Goal: Task Accomplishment & Management: Complete application form

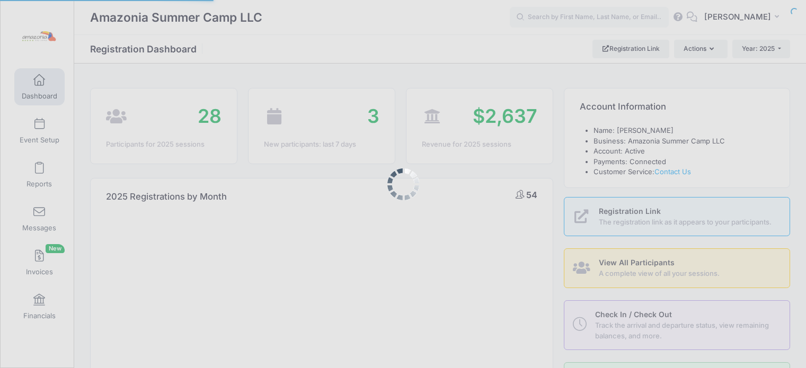
select select
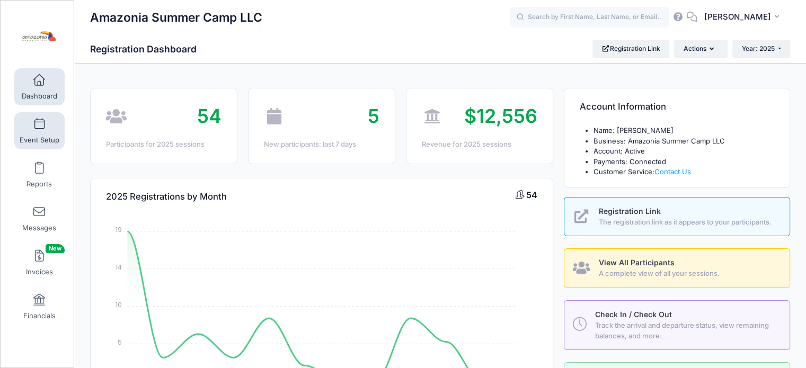
click at [36, 136] on span "Event Setup" at bounding box center [40, 140] width 40 height 9
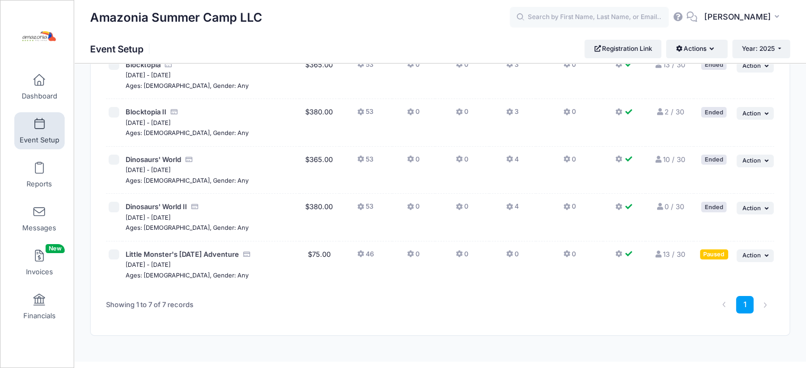
scroll to position [199, 0]
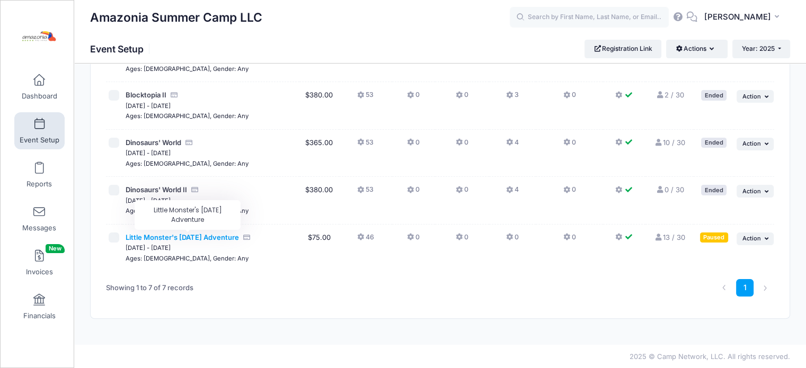
click at [208, 235] on span "Little Monster's Halloween Adventure" at bounding box center [181, 237] width 113 height 8
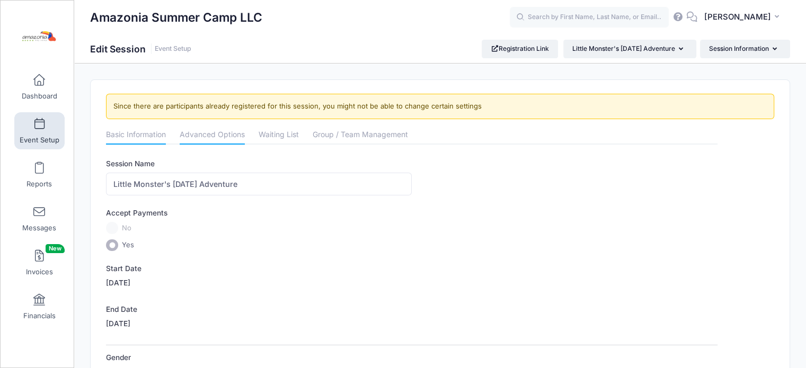
click at [223, 135] on link "Advanced Options" at bounding box center [212, 135] width 65 height 19
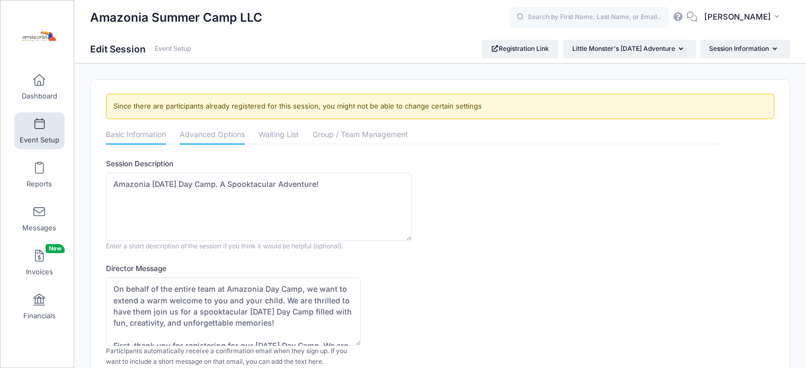
click at [152, 131] on link "Basic Information" at bounding box center [136, 135] width 60 height 19
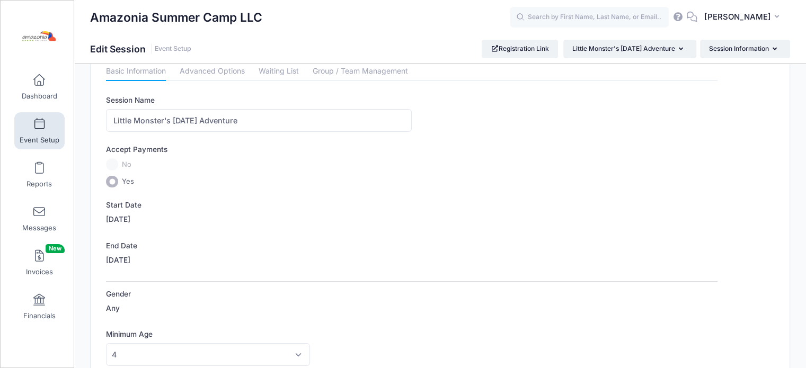
scroll to position [68, 0]
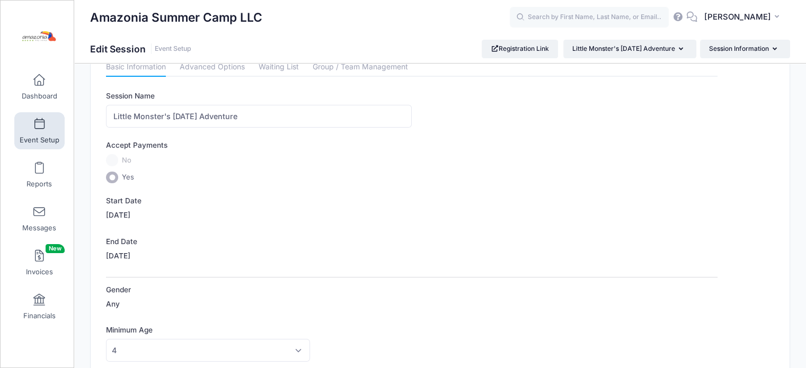
click at [126, 258] on label "[DATE]" at bounding box center [118, 256] width 24 height 11
click at [242, 66] on link "Advanced Options" at bounding box center [212, 67] width 65 height 19
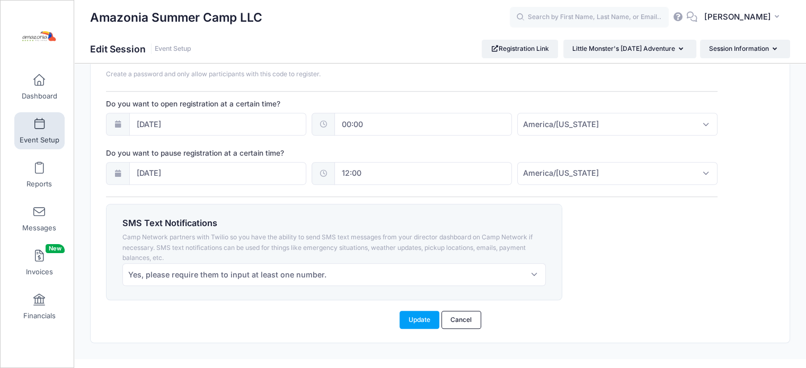
scroll to position [814, 0]
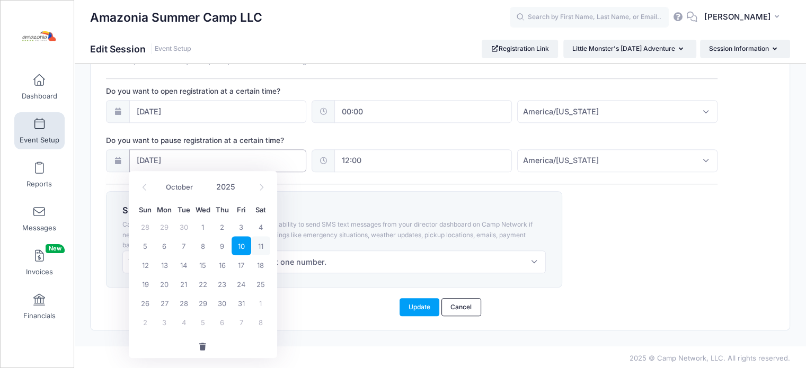
click at [236, 157] on input "10/10/2025" at bounding box center [218, 160] width 178 height 23
click at [144, 267] on span "12" at bounding box center [145, 264] width 19 height 19
type input "10/12/2025"
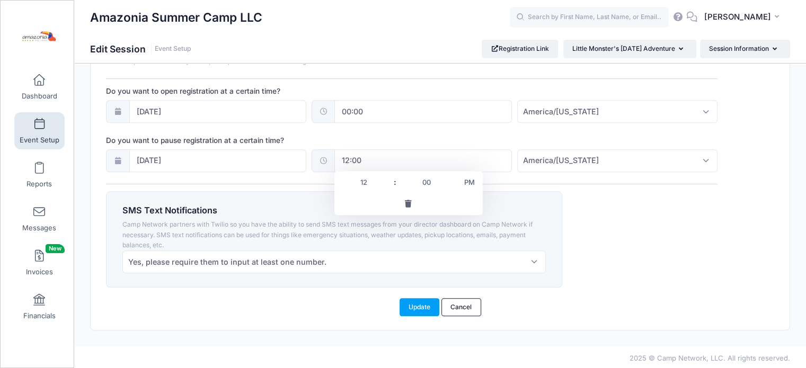
click at [363, 156] on input "12:00" at bounding box center [423, 160] width 178 height 23
type input "11"
type input "23:00"
click at [415, 299] on button "Update" at bounding box center [420, 307] width 40 height 18
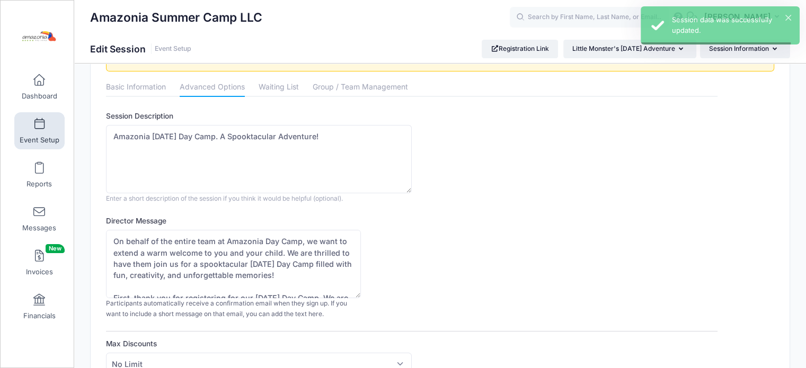
scroll to position [0, 0]
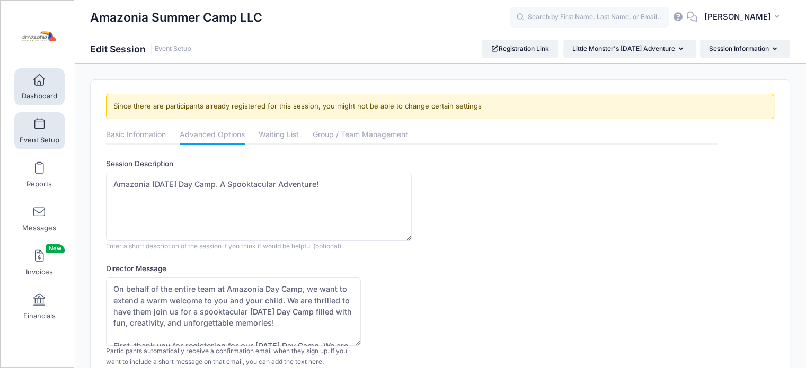
click at [40, 92] on span "Dashboard" at bounding box center [40, 96] width 36 height 9
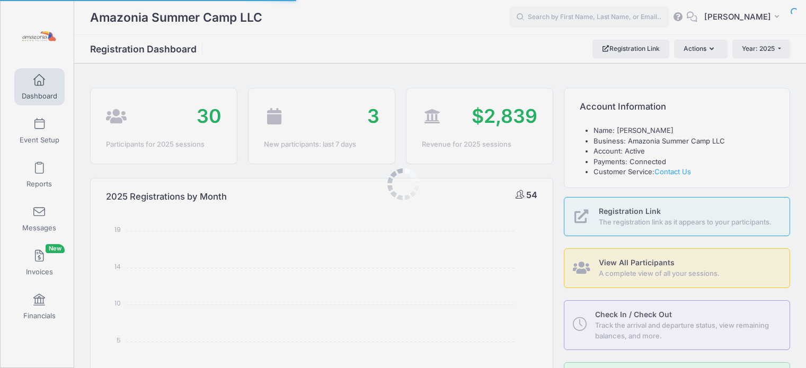
select select
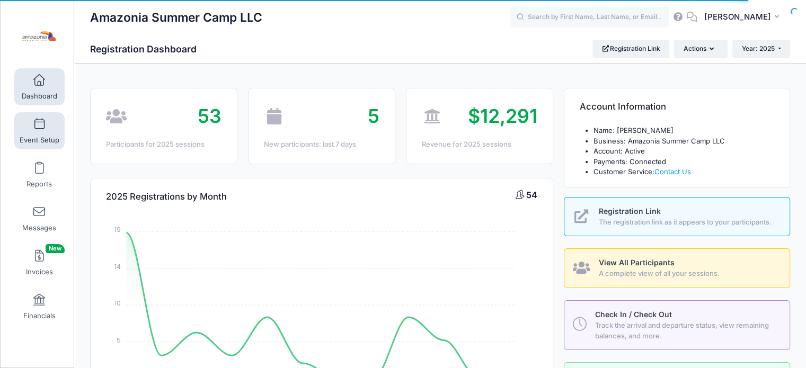
click at [41, 137] on span "Event Setup" at bounding box center [40, 140] width 40 height 9
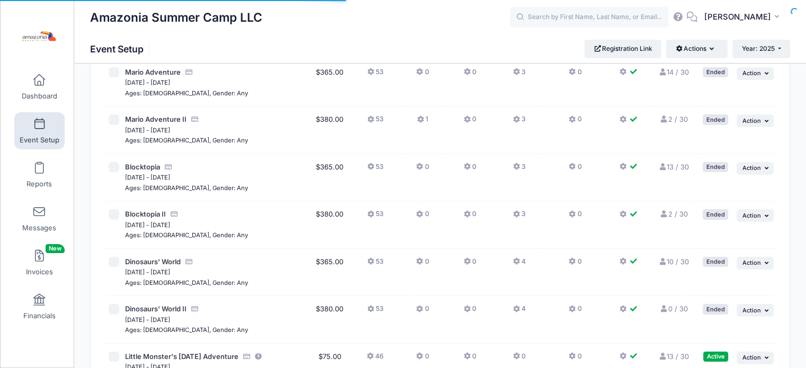
scroll to position [199, 0]
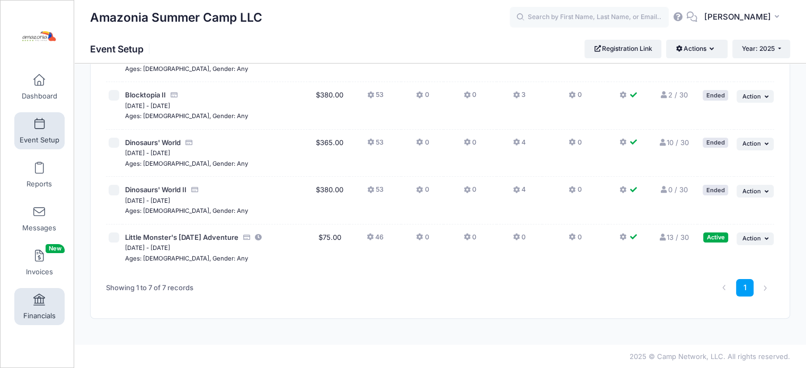
click at [39, 303] on span at bounding box center [39, 301] width 0 height 12
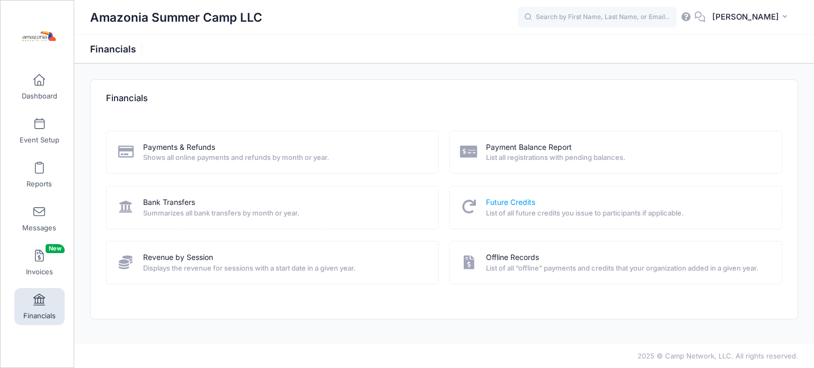
click at [507, 205] on link "Future Credits" at bounding box center [510, 202] width 49 height 11
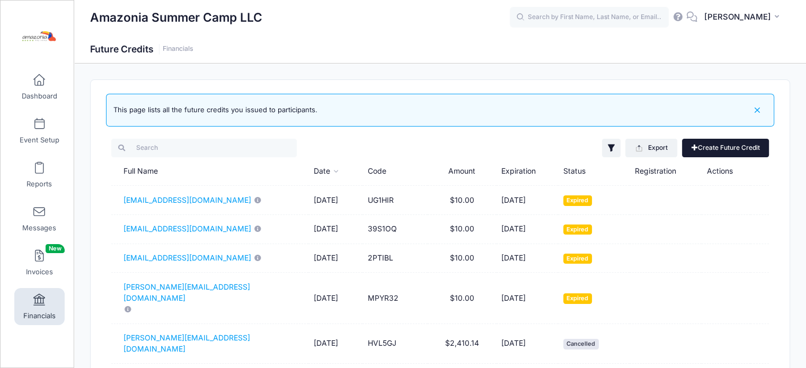
click at [706, 144] on link "Create Future Credit" at bounding box center [725, 148] width 87 height 18
type input "0"
type input "10/11/2026"
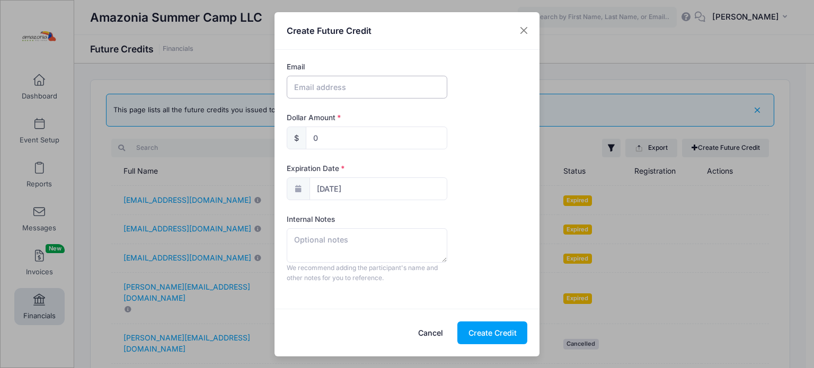
click at [343, 87] on input "text" at bounding box center [367, 87] width 161 height 23
click at [337, 145] on input "0" at bounding box center [376, 138] width 141 height 23
type input "10"
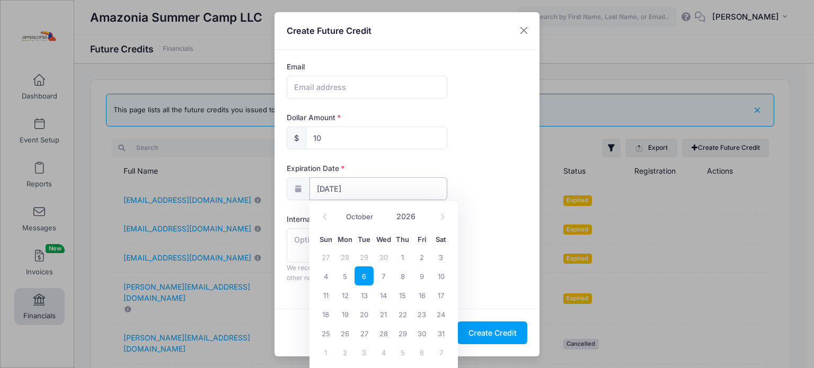
click at [339, 188] on input "10/11/2026" at bounding box center [378, 189] width 138 height 23
click at [325, 295] on span "11" at bounding box center [325, 295] width 19 height 19
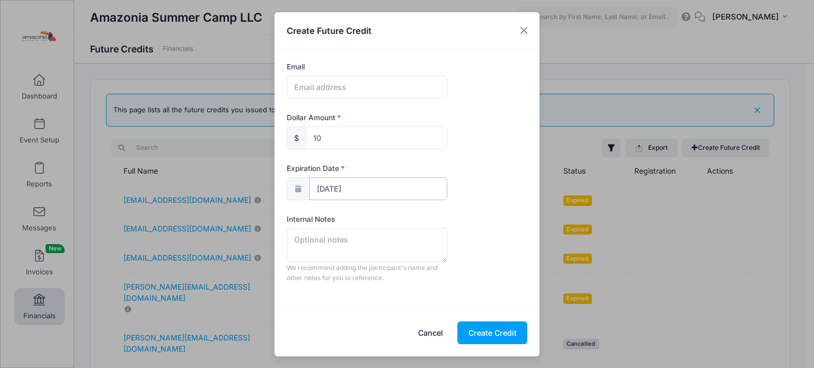
click at [334, 188] on input "10/11/2026" at bounding box center [378, 189] width 138 height 23
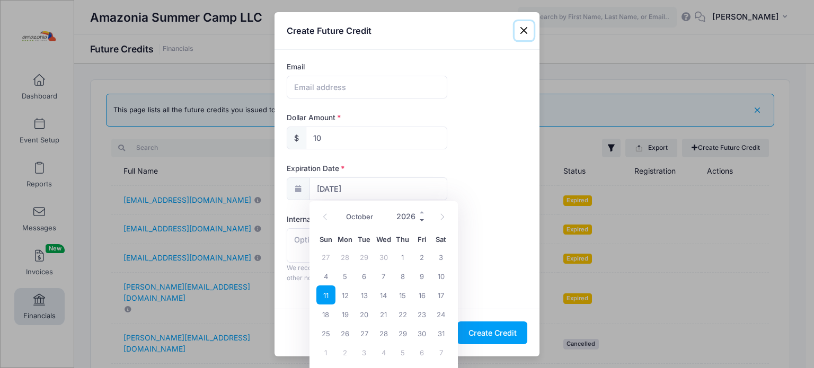
click at [420, 220] on span at bounding box center [422, 221] width 7 height 8
type input "2025"
click at [338, 293] on span "13" at bounding box center [344, 295] width 19 height 19
type input "[DATE]"
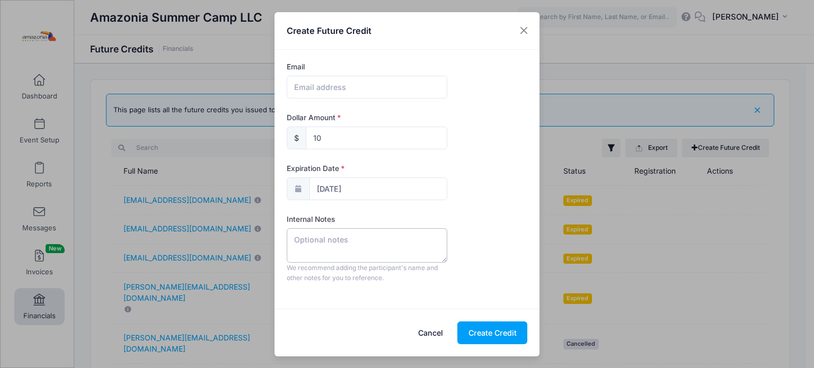
click at [365, 243] on textarea at bounding box center [367, 245] width 161 height 34
type textarea "B"
type textarea "Nilo's friend discount"
click at [497, 334] on button "Create Credit" at bounding box center [492, 333] width 70 height 23
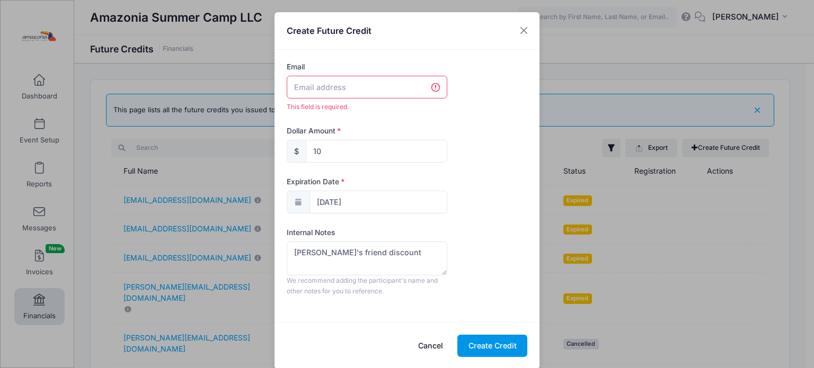
scroll to position [6, 0]
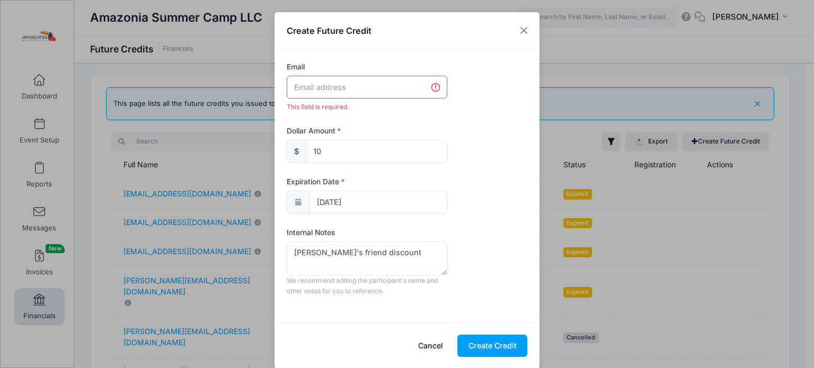
click at [361, 91] on input "text" at bounding box center [367, 87] width 161 height 23
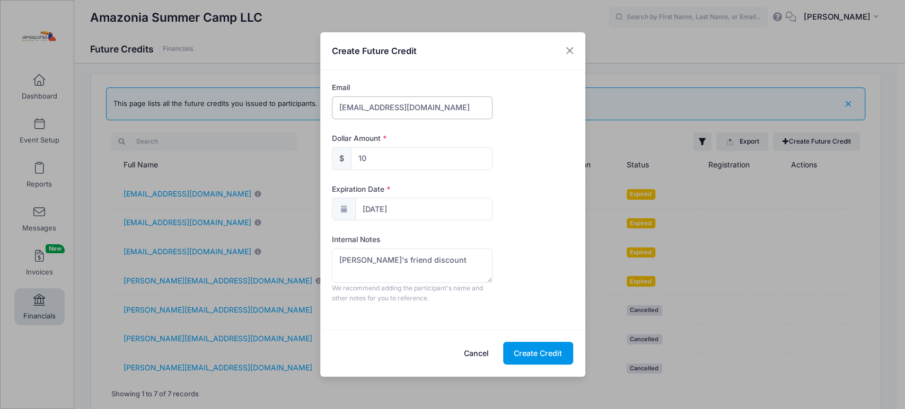
type input "[EMAIL_ADDRESS][DOMAIN_NAME]"
click at [529, 351] on button "Create Credit" at bounding box center [538, 353] width 70 height 23
